Goal: Task Accomplishment & Management: Use online tool/utility

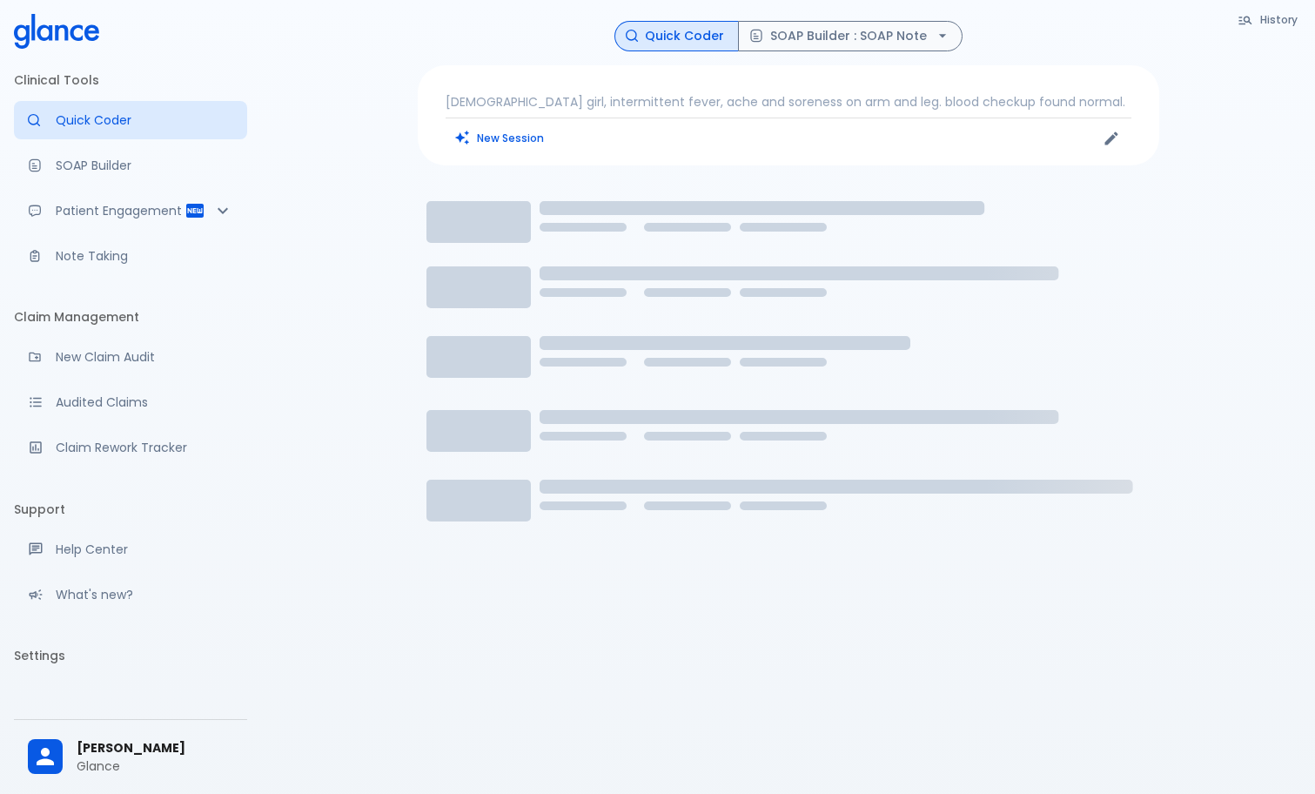
click at [133, 752] on span "[PERSON_NAME]" at bounding box center [155, 748] width 157 height 18
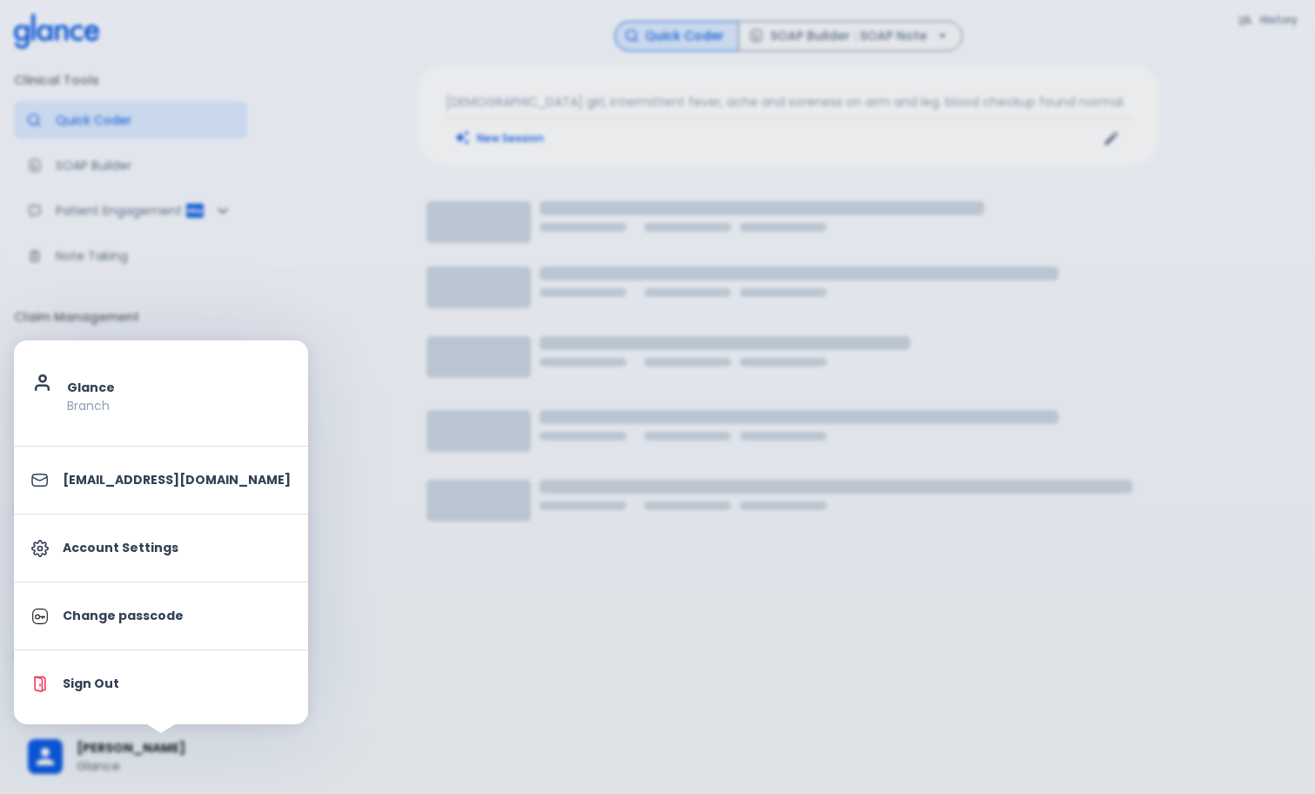
click at [139, 686] on p "Sign Out" at bounding box center [177, 683] width 228 height 18
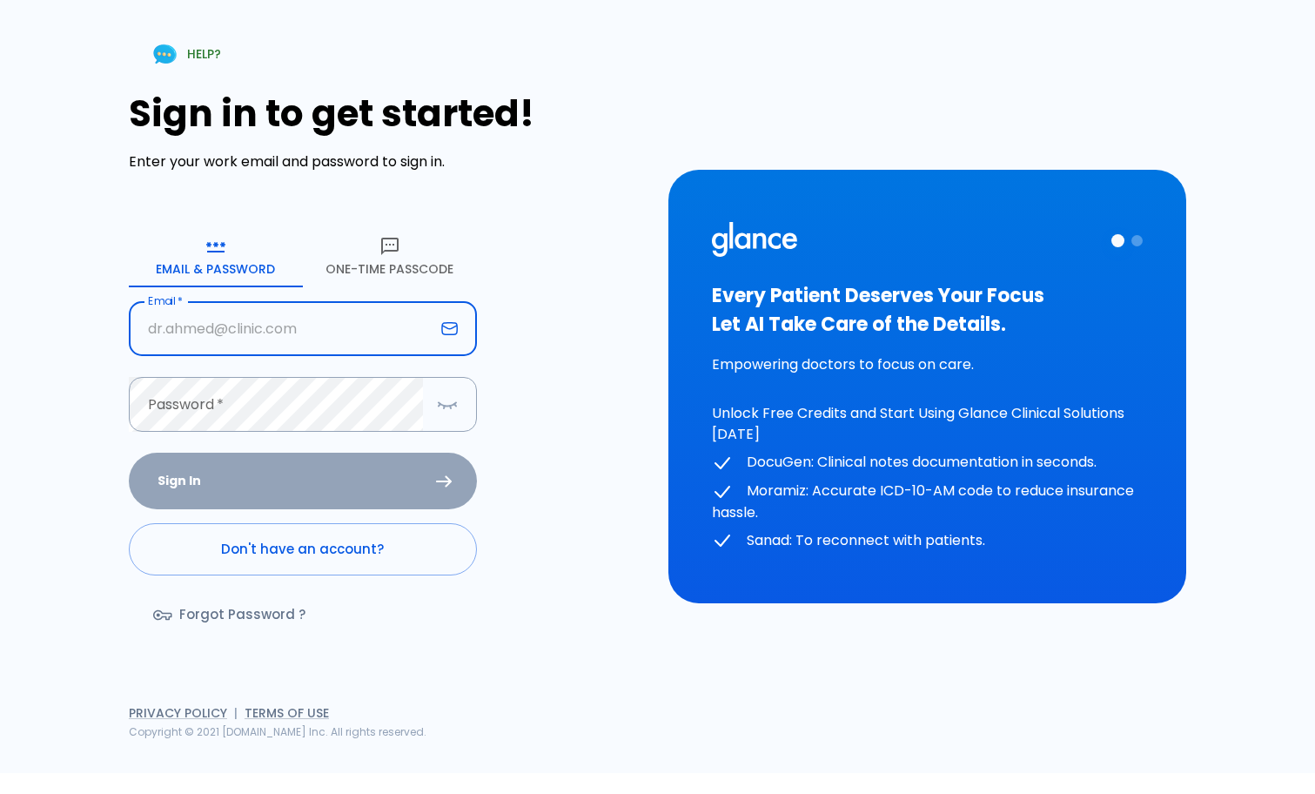
click at [535, 410] on div "Sign in to get started! Enter your work email and password to sign in. Email & …" at bounding box center [388, 372] width 519 height 561
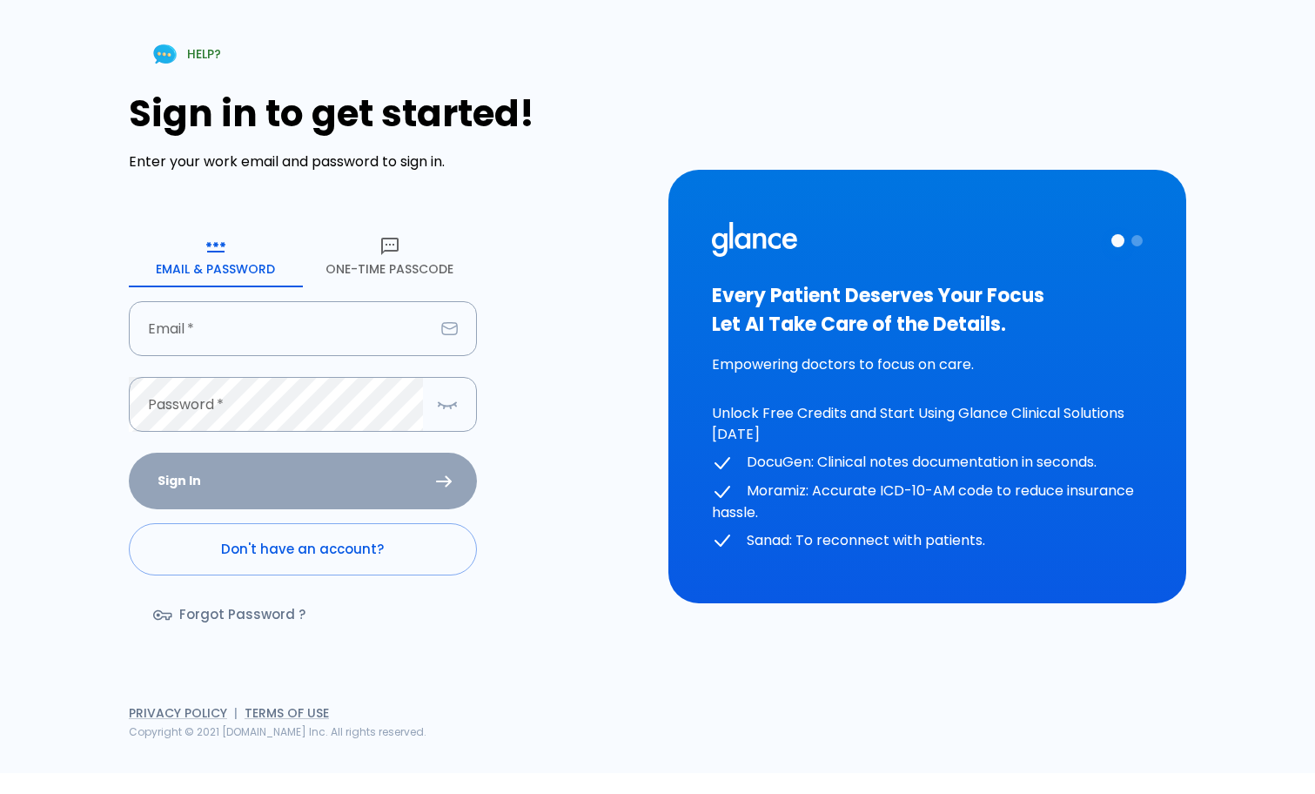
click at [396, 284] on button "One-Time Passcode" at bounding box center [390, 256] width 174 height 63
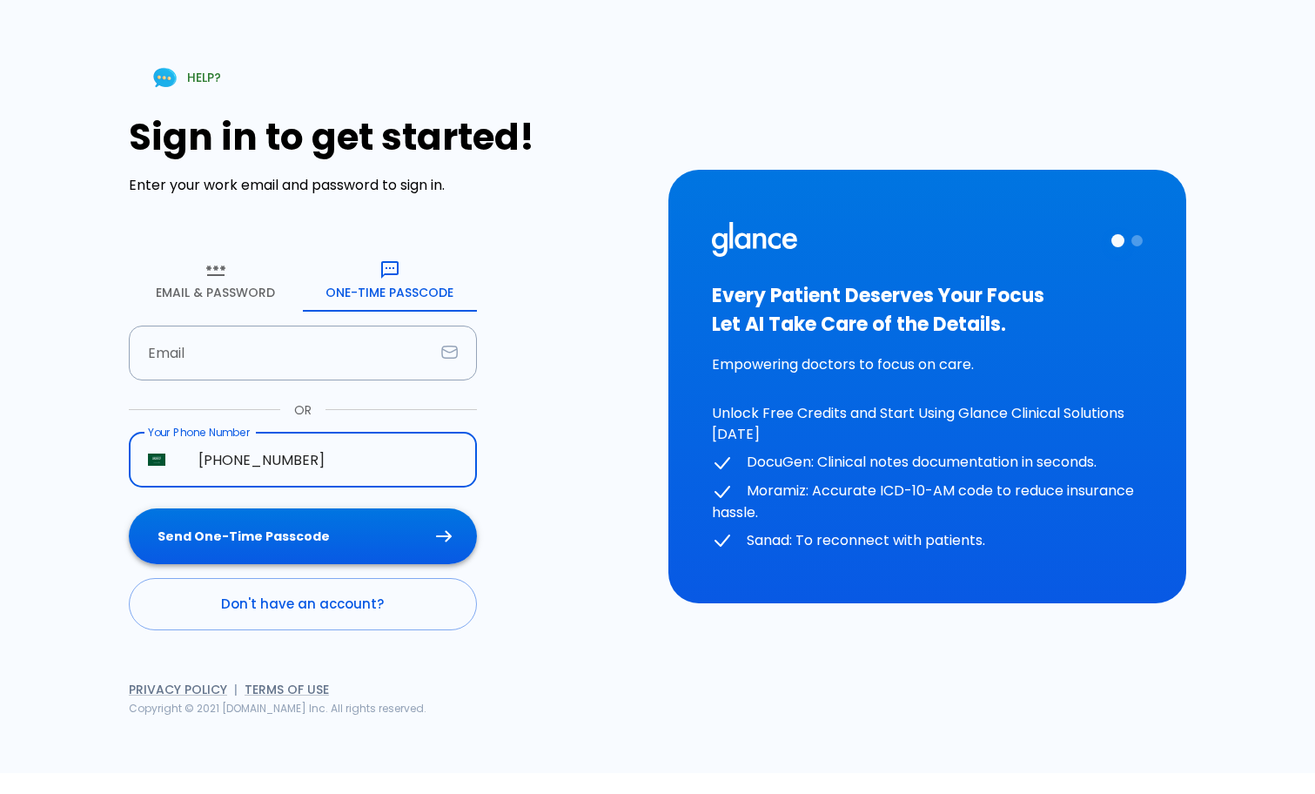
type input "[PHONE_NUMBER]"
click at [285, 518] on button "Send One-Time Passcode" at bounding box center [303, 536] width 348 height 57
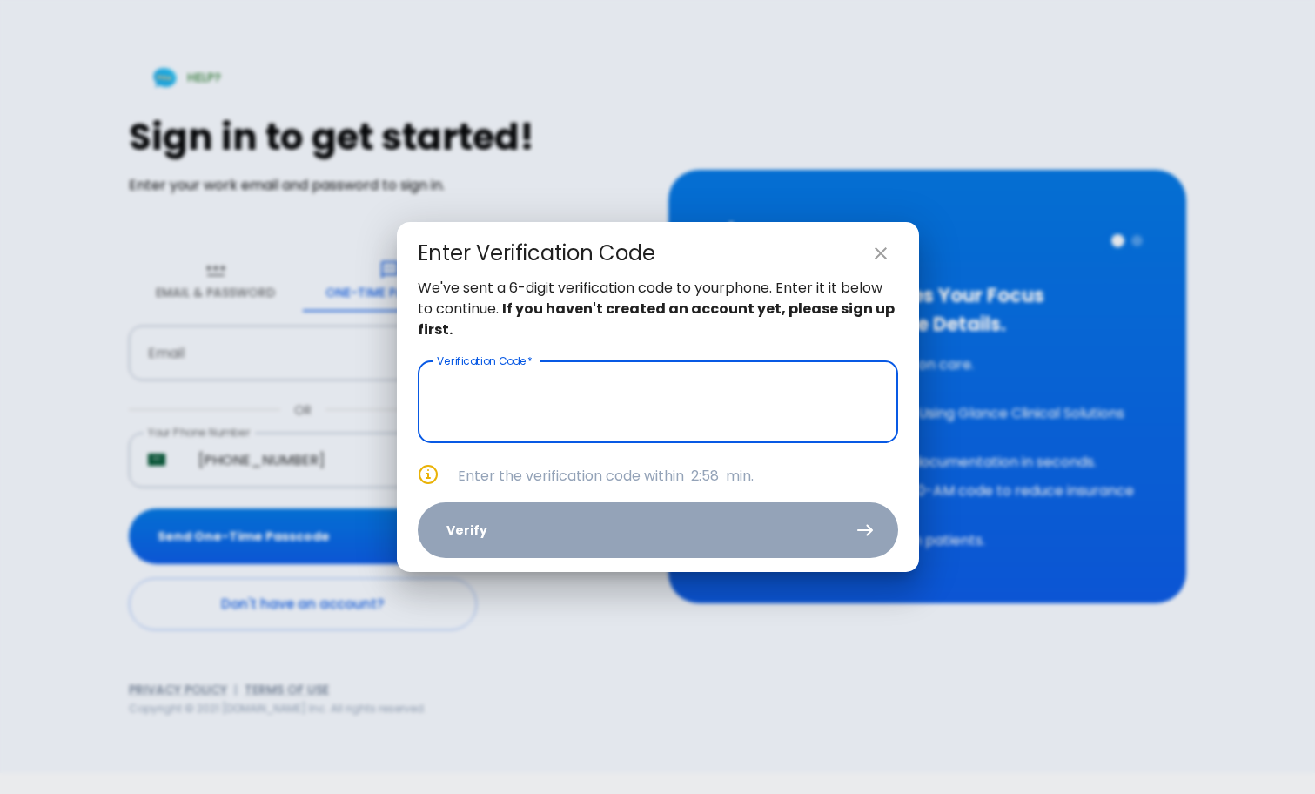
click at [647, 407] on input "text" at bounding box center [658, 402] width 480 height 82
type input "5 4 2 2 9 8"
